Goal: Information Seeking & Learning: Learn about a topic

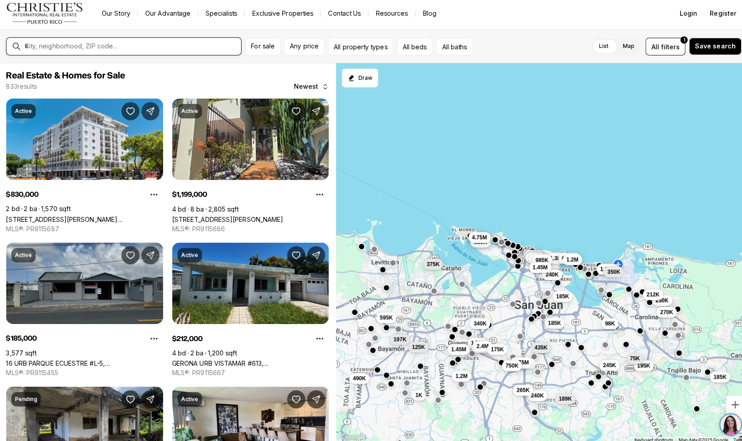
click at [156, 49] on input "text" at bounding box center [131, 49] width 210 height 8
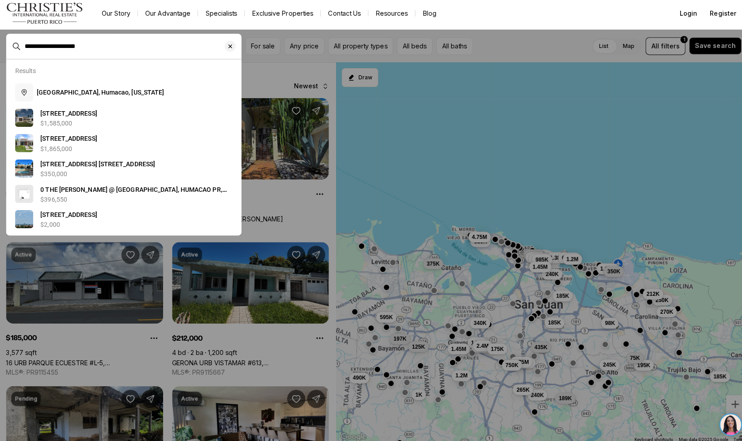
type input "**********"
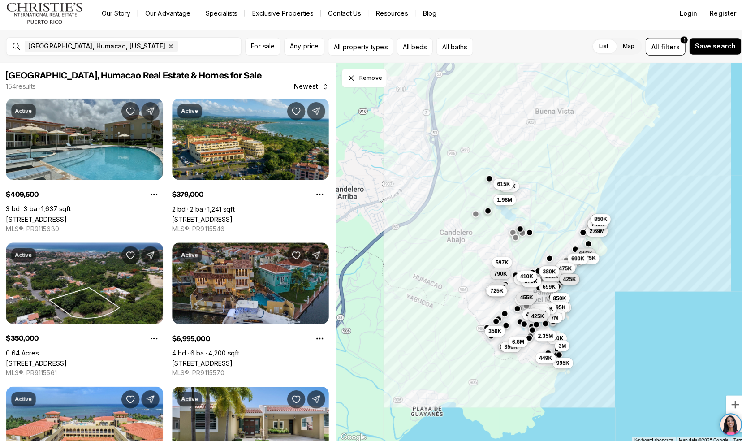
click at [23, 216] on link "100 PALMAS DRIVE #60 D, HUMACAO PR, 00791" at bounding box center [37, 220] width 60 height 8
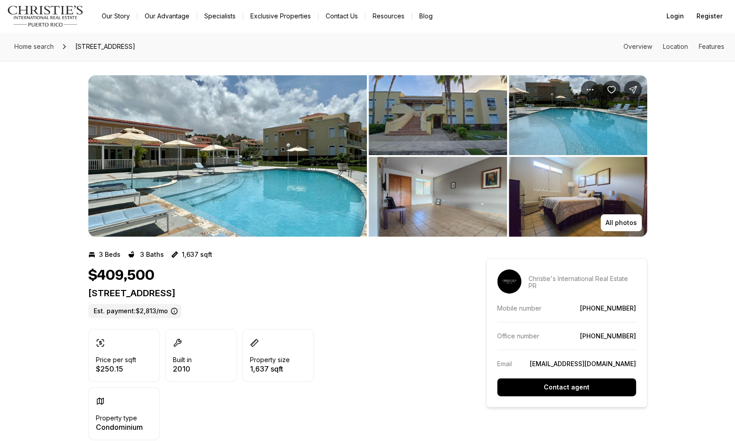
click at [237, 153] on img "View image gallery" at bounding box center [227, 155] width 279 height 161
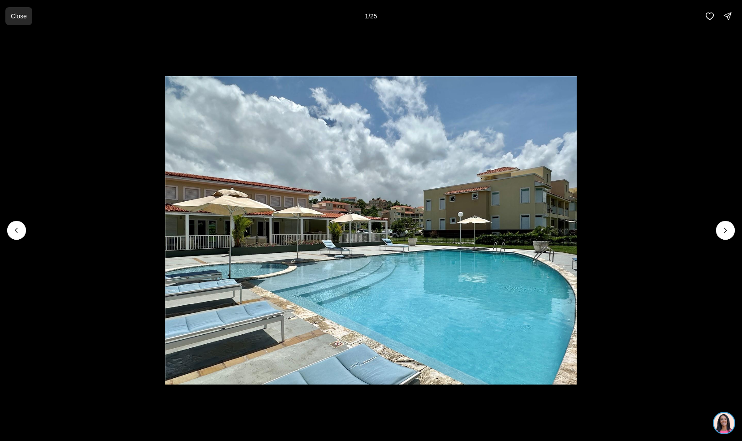
click at [21, 21] on button "Close" at bounding box center [18, 16] width 27 height 18
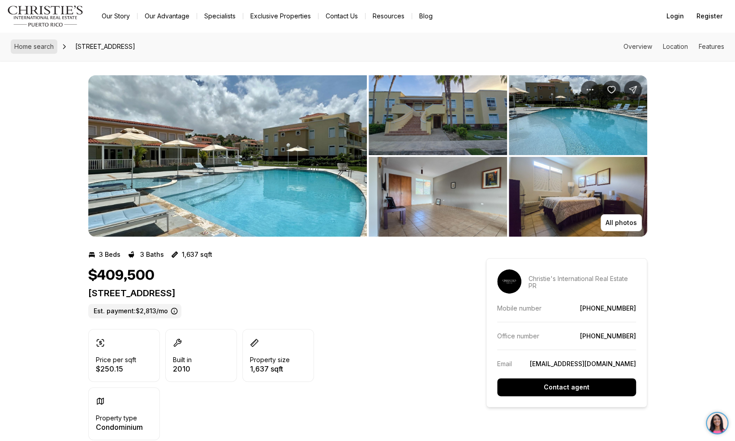
click at [33, 48] on span "Home search" at bounding box center [33, 47] width 39 height 8
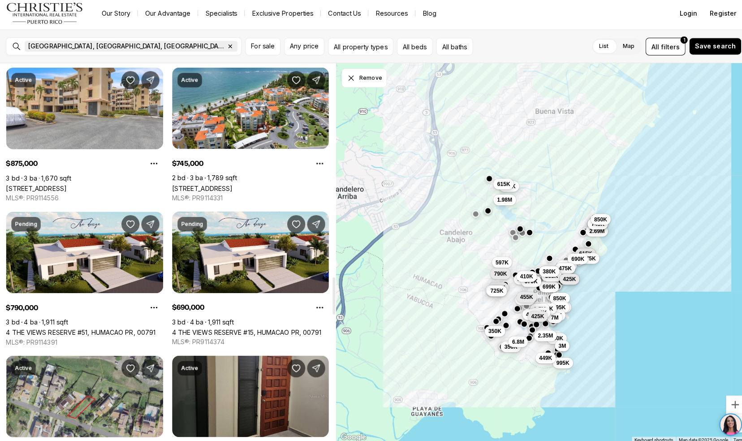
scroll to position [2167, 0]
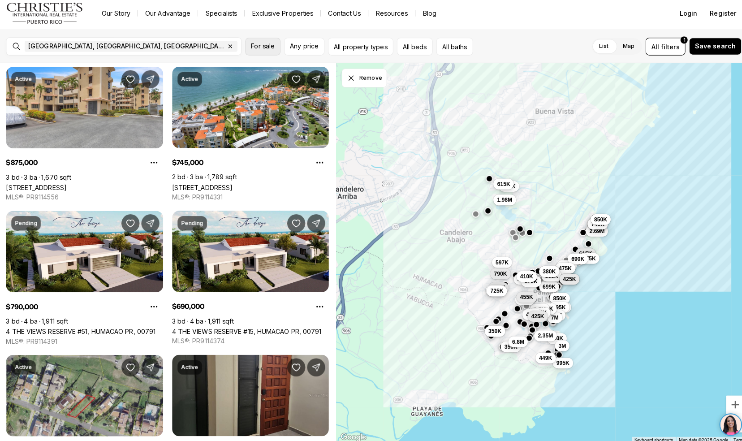
click at [262, 47] on span "For sale" at bounding box center [260, 48] width 23 height 7
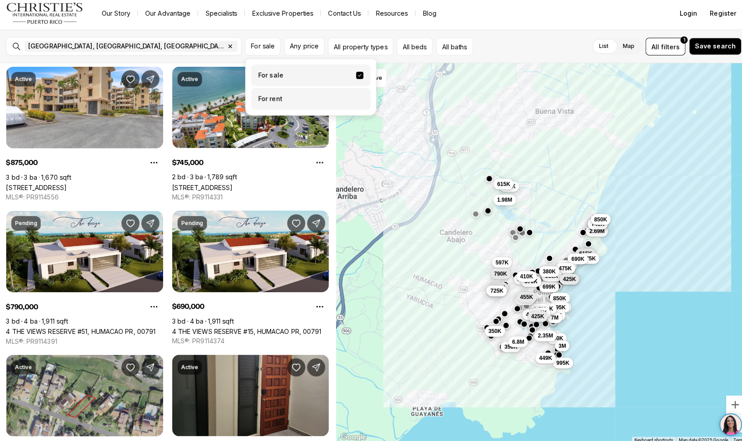
click at [267, 107] on label "For rent" at bounding box center [308, 100] width 118 height 21
click at [353, 97] on button "For rent" at bounding box center [356, 97] width 7 height 0
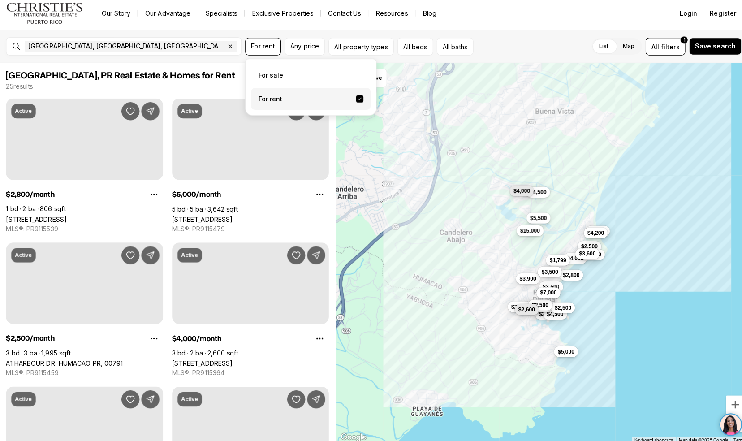
click at [205, 41] on div "Palmas del Mar, PR, US Remove Palmas del Mar, PR, US" at bounding box center [131, 49] width 218 height 18
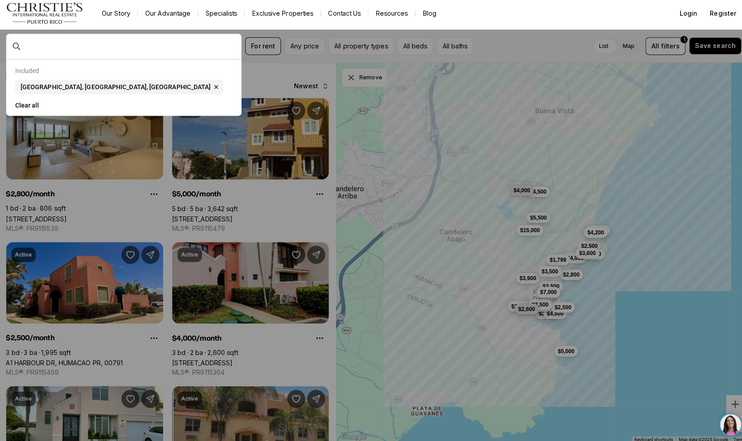
click at [159, 196] on div at bounding box center [371, 220] width 742 height 441
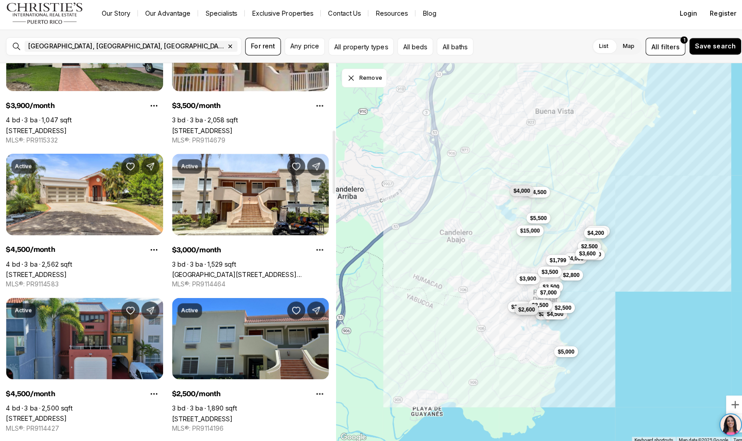
scroll to position [403, 0]
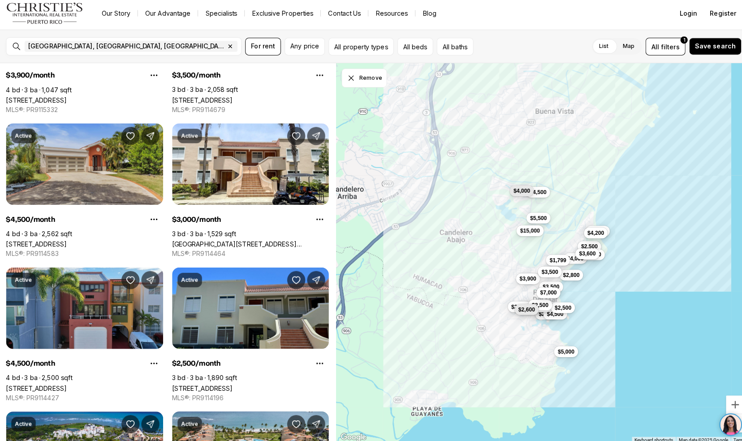
click at [22, 240] on link "77 GREEN ST #77, HUMACAO PR, 00791" at bounding box center [37, 244] width 60 height 8
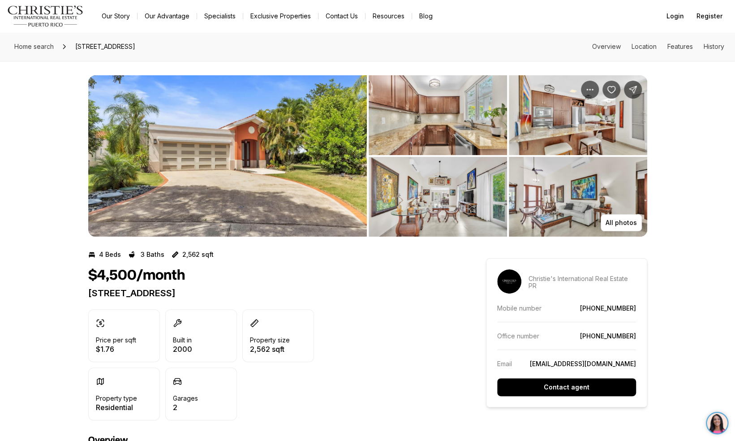
click at [253, 121] on img "View image gallery" at bounding box center [227, 155] width 279 height 161
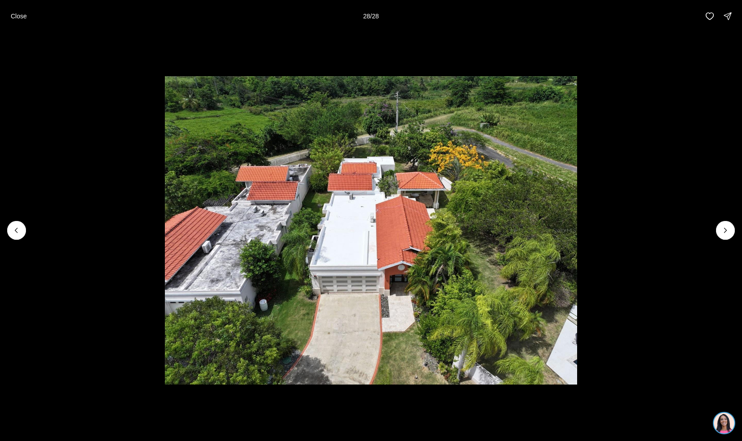
click at [19, 25] on div "Close 28 / 28" at bounding box center [371, 16] width 742 height 32
click at [19, 18] on p "Close" at bounding box center [19, 16] width 16 height 7
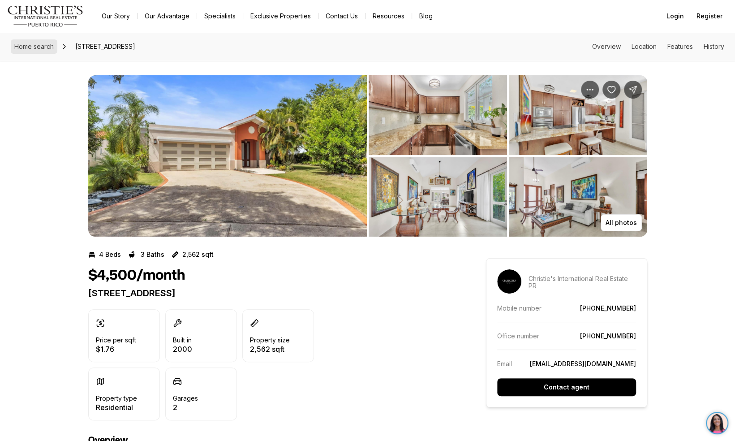
click at [28, 47] on span "Home search" at bounding box center [33, 47] width 39 height 8
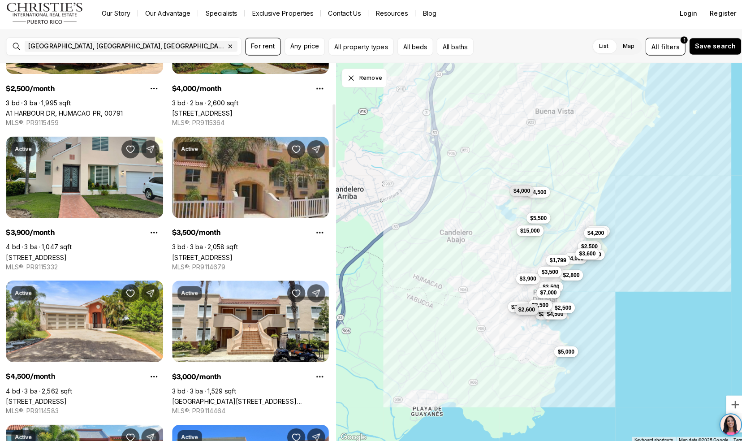
scroll to position [245, 0]
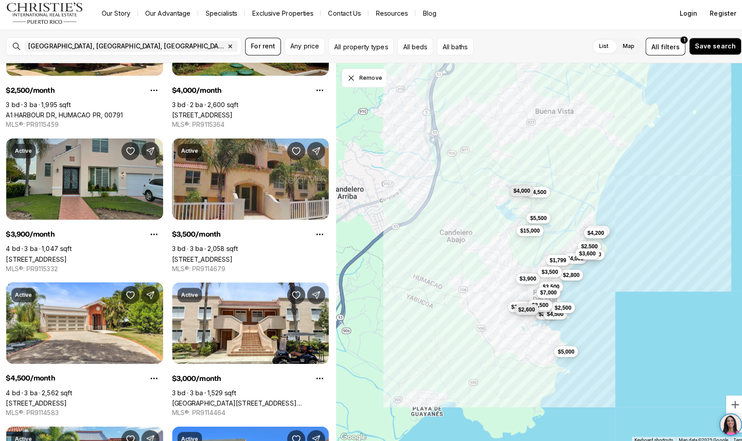
click at [9, 255] on link "[STREET_ADDRESS]" at bounding box center [37, 259] width 60 height 8
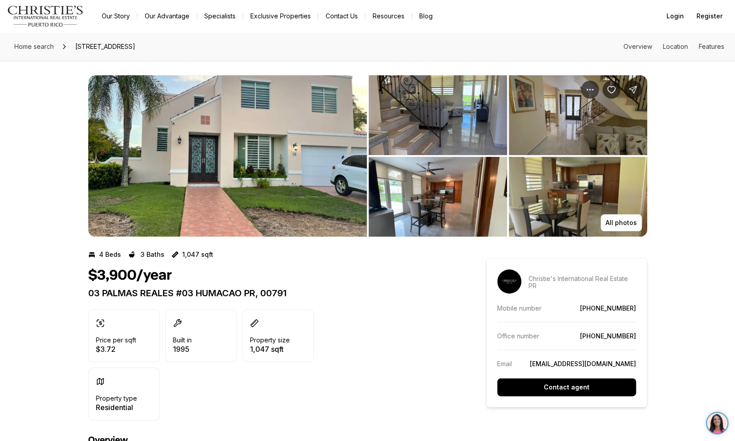
click at [179, 126] on img "View image gallery" at bounding box center [227, 155] width 279 height 161
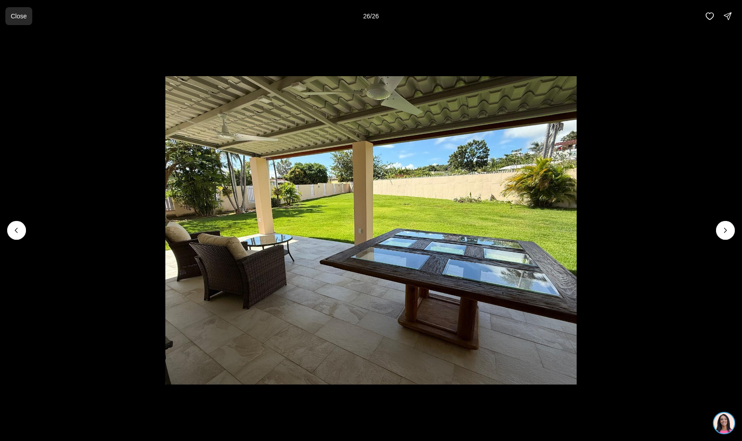
click at [16, 13] on p "Close" at bounding box center [19, 16] width 16 height 7
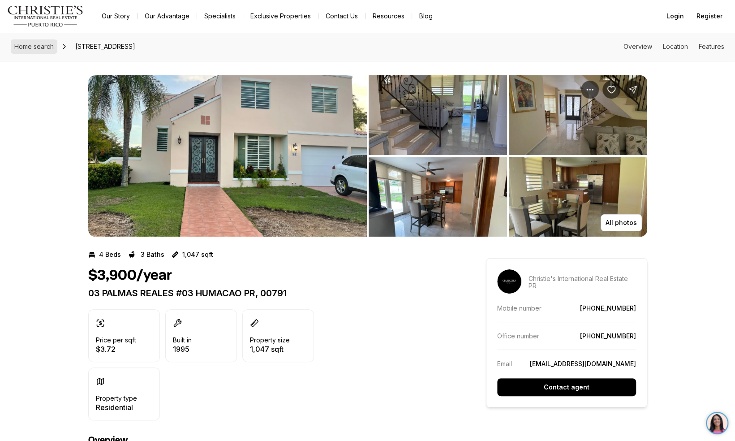
click at [42, 50] on span "Home search" at bounding box center [33, 47] width 39 height 8
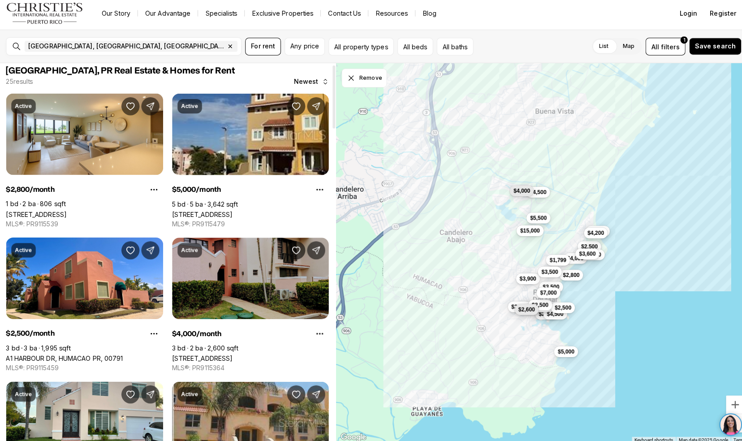
scroll to position [9, 0]
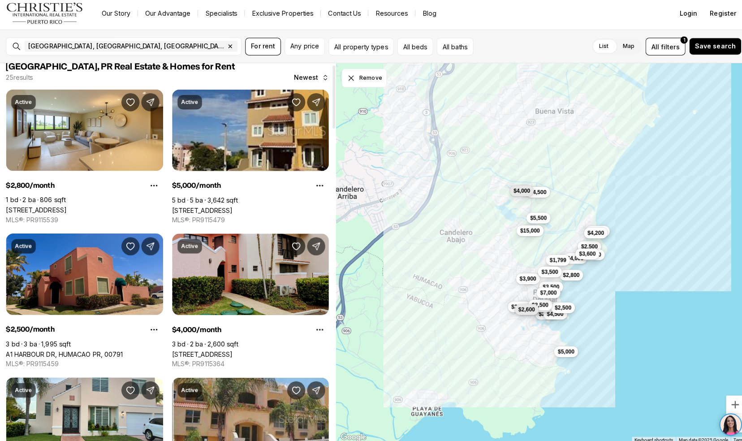
click at [46, 349] on link "A1 HARBOUR DR, HUMACAO PR, 00791" at bounding box center [65, 353] width 116 height 8
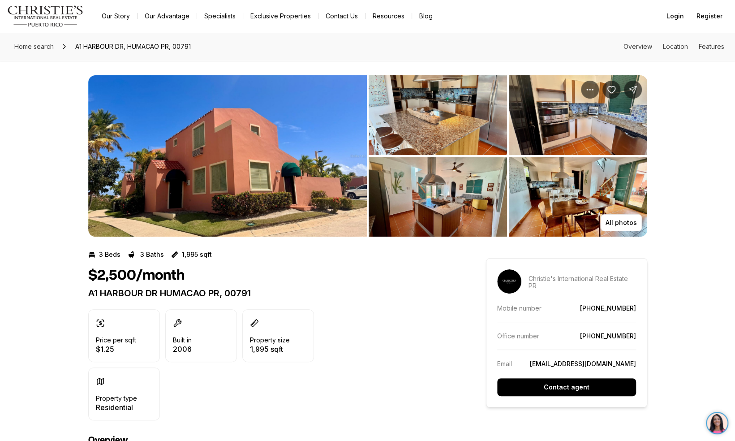
click at [206, 103] on img "View image gallery" at bounding box center [227, 155] width 279 height 161
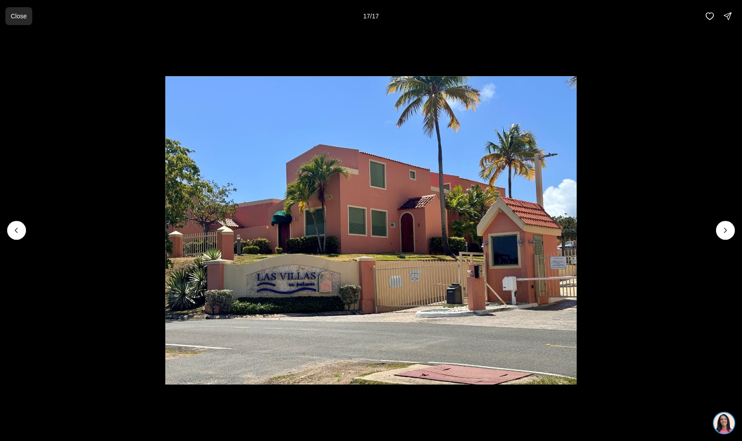
click at [15, 15] on p "Close" at bounding box center [19, 16] width 16 height 7
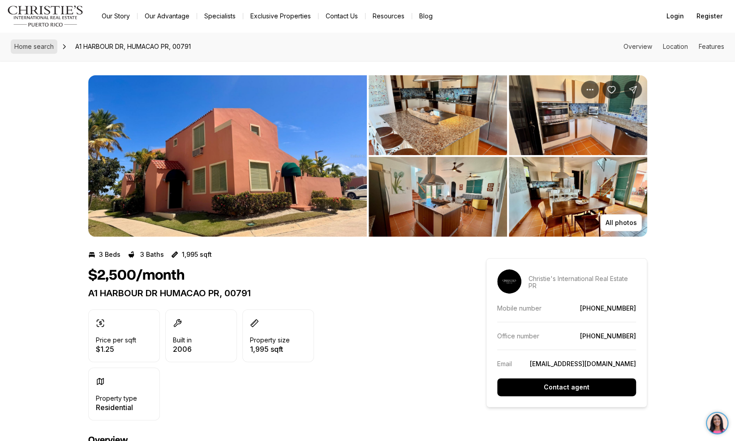
click at [35, 47] on span "Home search" at bounding box center [33, 47] width 39 height 8
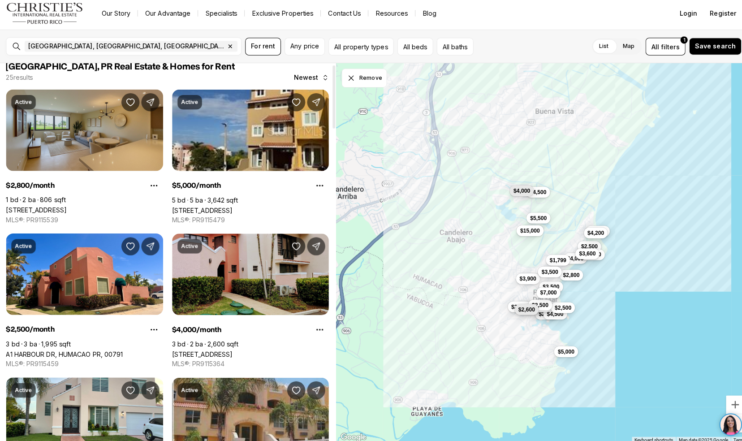
click at [37, 207] on link "[STREET_ADDRESS]" at bounding box center [37, 211] width 60 height 8
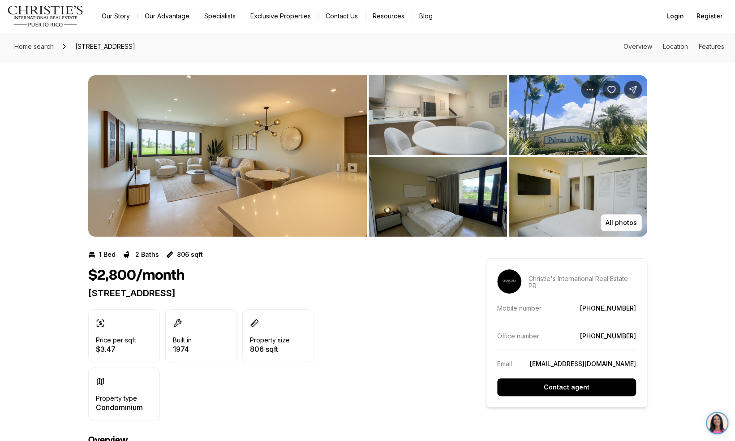
click at [205, 174] on img "View image gallery" at bounding box center [227, 155] width 279 height 161
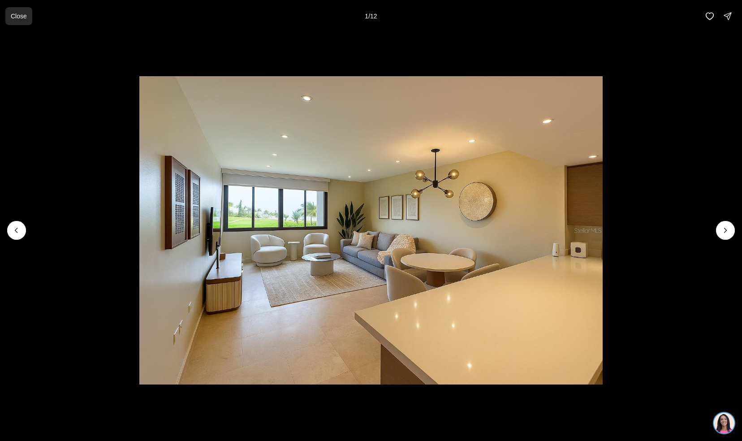
click at [15, 17] on p "Close" at bounding box center [19, 16] width 16 height 7
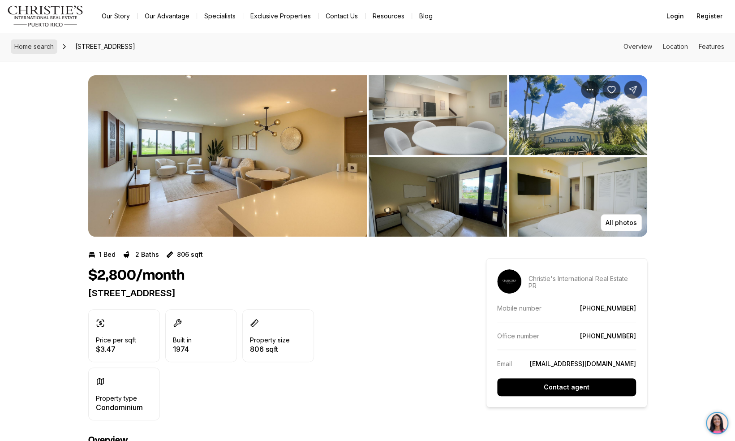
click at [44, 46] on span "Home search" at bounding box center [33, 47] width 39 height 8
